Goal: Task Accomplishment & Management: Use online tool/utility

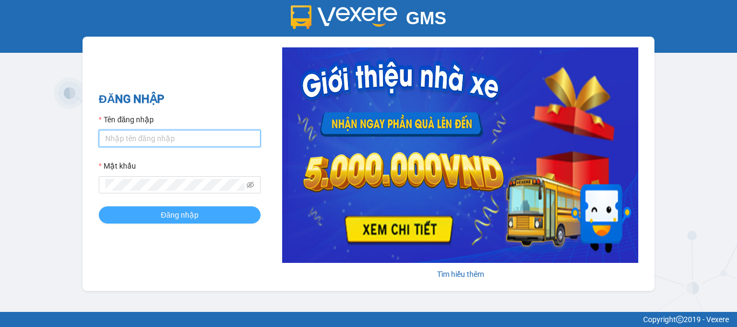
type input "tongdai01.dongphuoc"
click at [168, 221] on span "Đăng nhập" at bounding box center [180, 215] width 38 height 12
